Goal: Information Seeking & Learning: Compare options

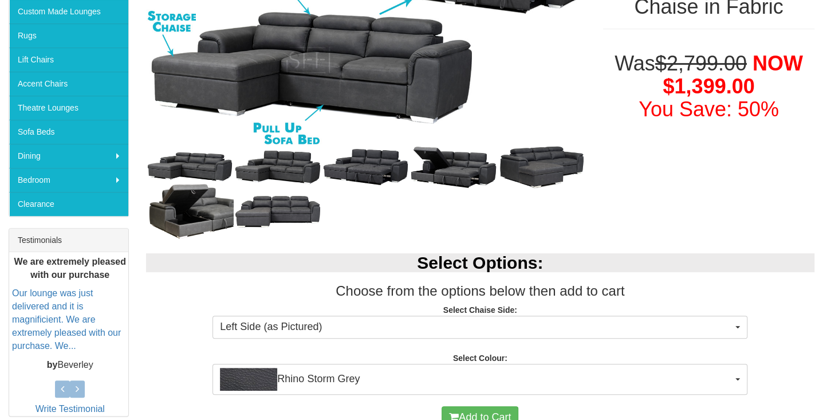
scroll to position [343, 0]
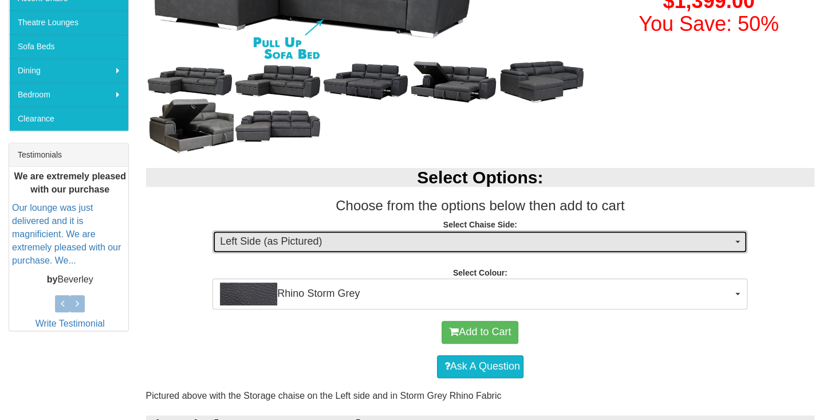
click at [491, 238] on span "Left Side (as Pictured)" at bounding box center [476, 241] width 512 height 15
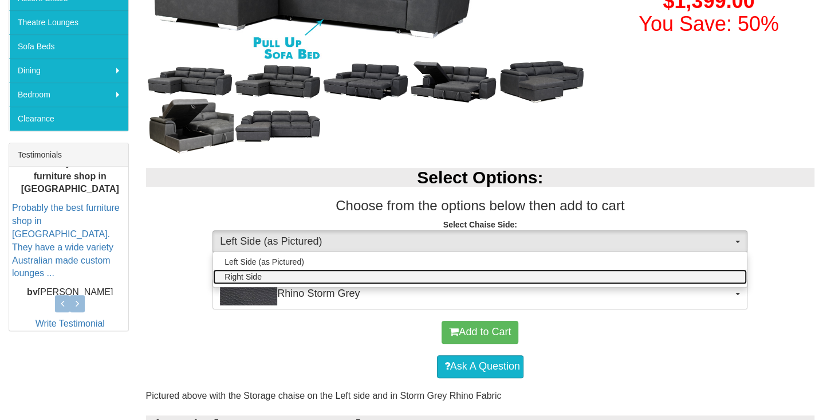
click at [324, 277] on link "Right Side" at bounding box center [480, 276] width 534 height 15
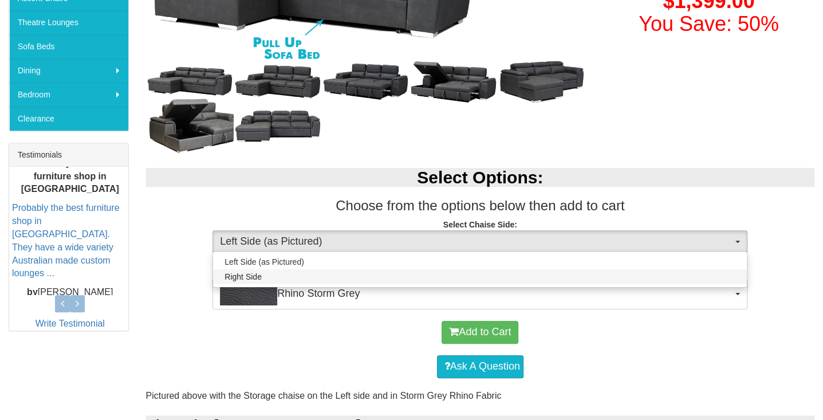
select select "266"
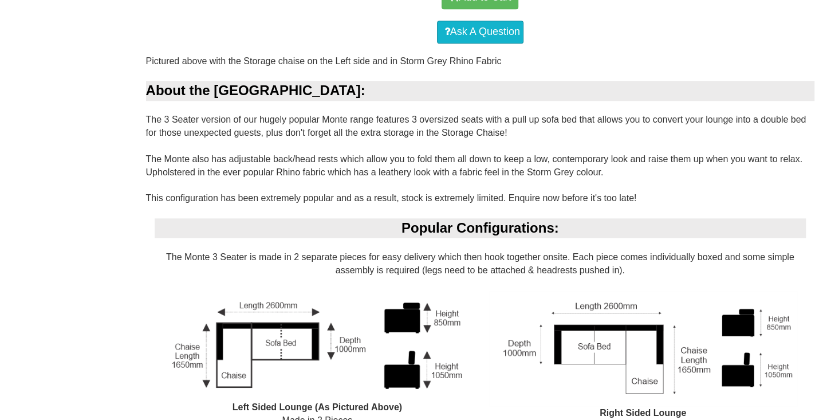
scroll to position [572, 0]
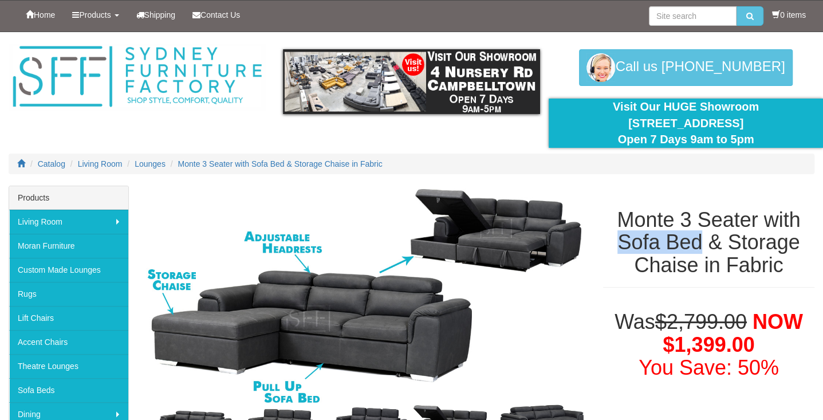
drag, startPoint x: 619, startPoint y: 240, endPoint x: 699, endPoint y: 241, distance: 80.1
click at [699, 241] on h1 "Monte 3 Seater with Sofa Bed & Storage Chaise in Fabric" at bounding box center [708, 242] width 211 height 68
copy h1 "Sofa Bed"
paste input "Sofa Bed"
type input "Sofa Bed"
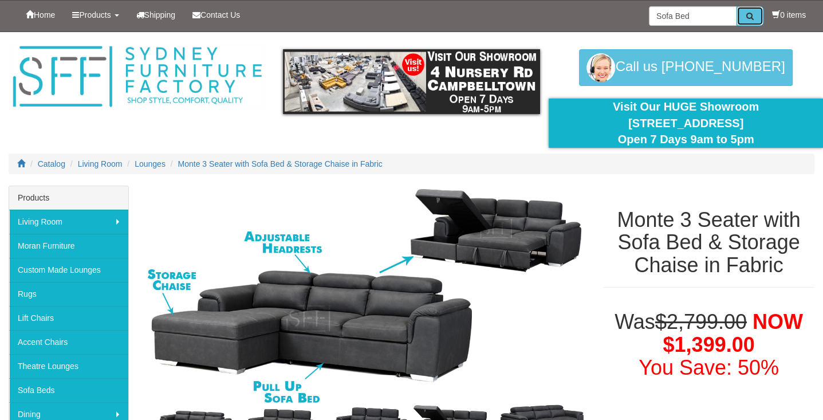
click at [746, 13] on icon "submit" at bounding box center [749, 16] width 7 height 8
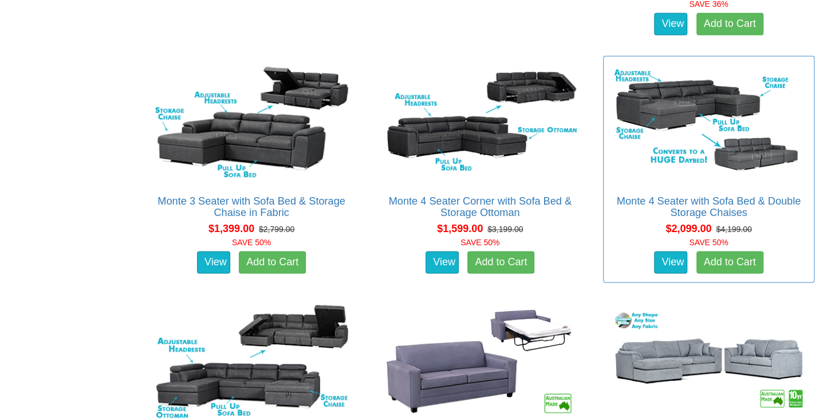
scroll to position [1297, 0]
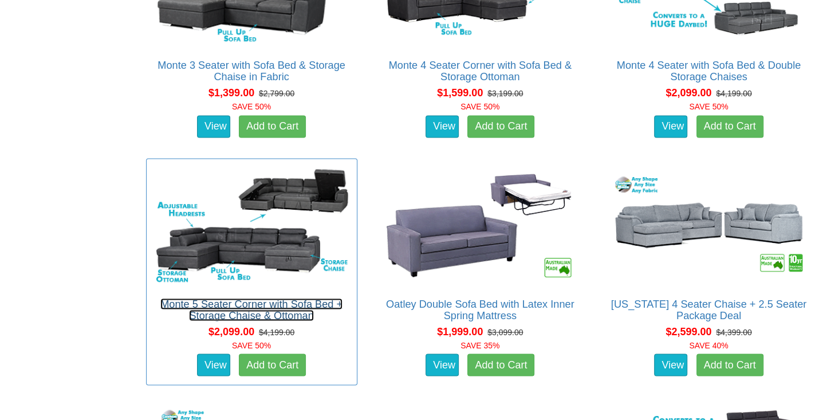
click at [342, 298] on link "Monte 5 Seater Corner with Sofa Bed + Storage Chaise & Ottoman" at bounding box center [251, 309] width 182 height 23
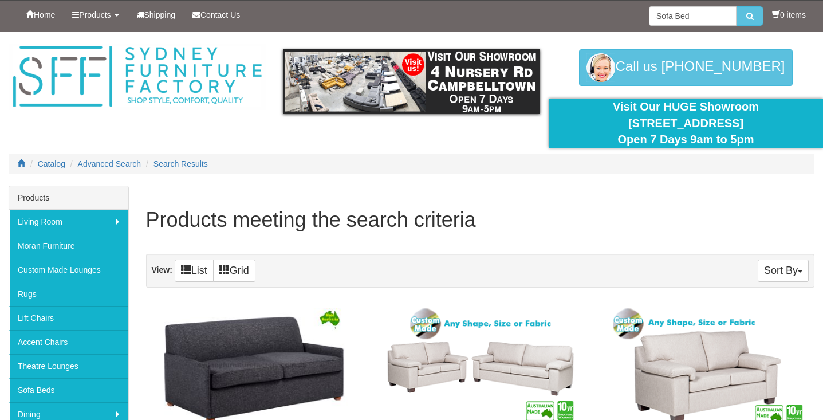
scroll to position [1297, 0]
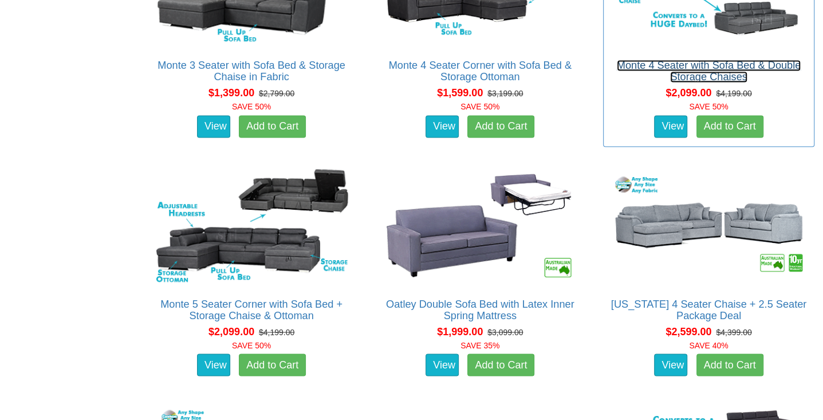
click at [617, 82] on link "Monte 4 Seater with Sofa Bed & Double Storage Chaises" at bounding box center [709, 71] width 184 height 23
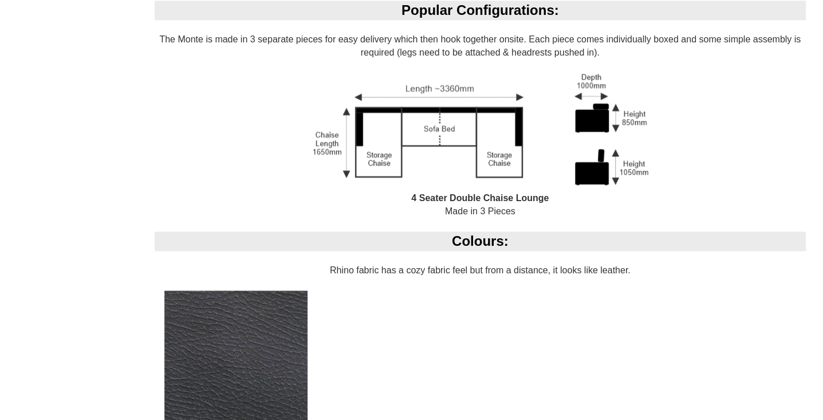
scroll to position [992, 0]
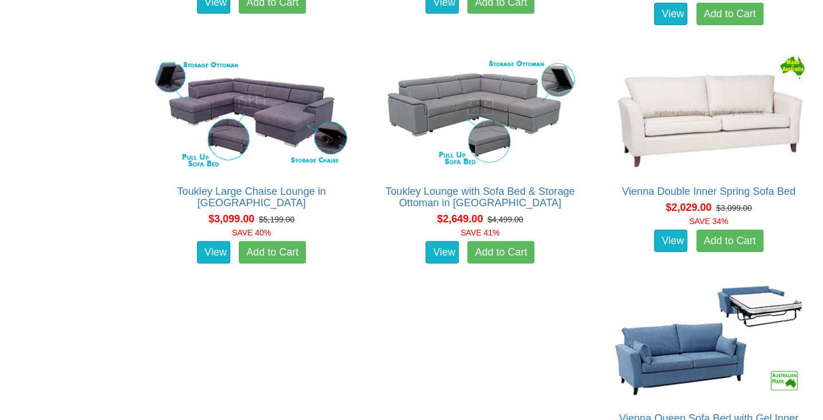
scroll to position [1908, 0]
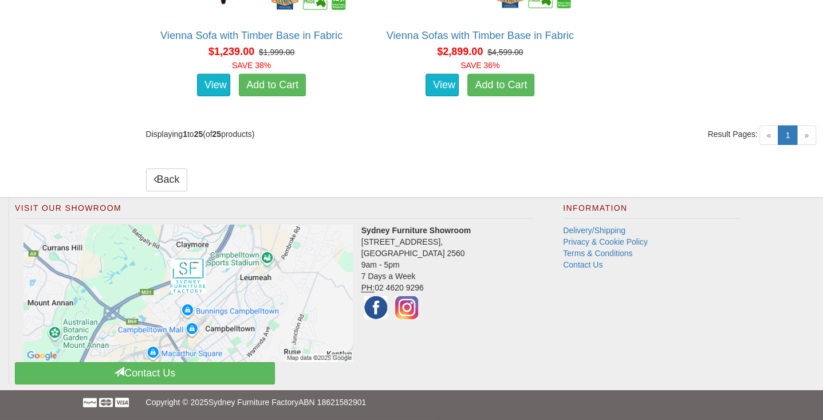
scroll to position [2706, 0]
